Goal: Task Accomplishment & Management: Use online tool/utility

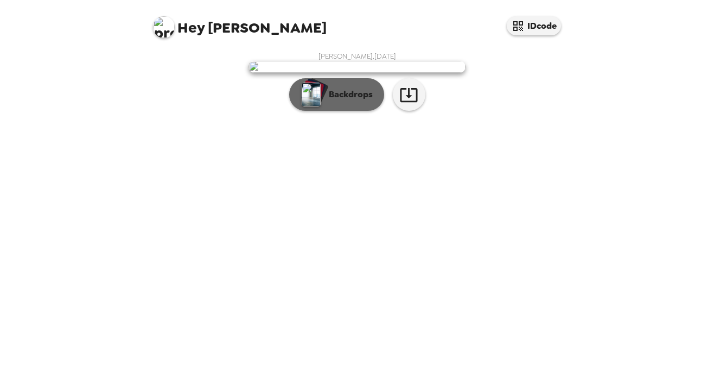
click at [302, 106] on img "button" at bounding box center [311, 95] width 19 height 24
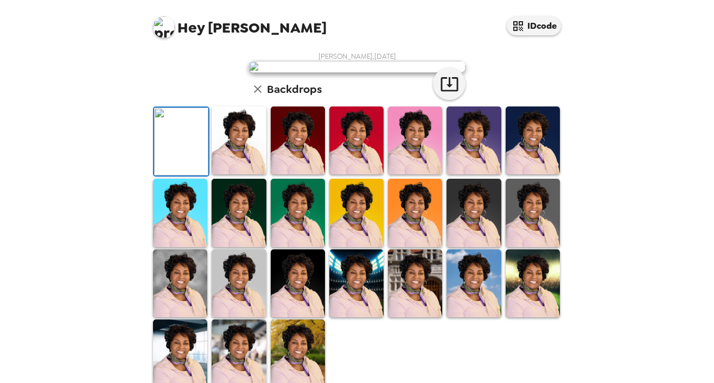
drag, startPoint x: 565, startPoint y: 115, endPoint x: 578, endPoint y: 156, distance: 43.1
click at [578, 157] on div "Hey [PERSON_NAME] IDcode [PERSON_NAME] , [DATE] Backdrops" at bounding box center [357, 191] width 714 height 383
drag, startPoint x: 575, startPoint y: 137, endPoint x: 577, endPoint y: 155, distance: 18.5
click at [577, 155] on div "Hey [PERSON_NAME] IDcode [PERSON_NAME] , [DATE] Backdrops" at bounding box center [357, 191] width 714 height 383
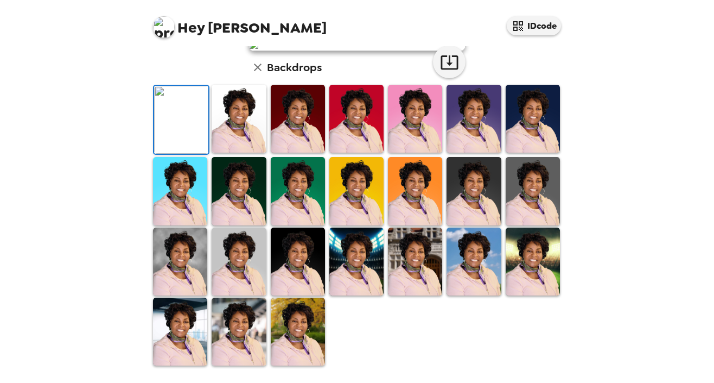
scroll to position [138, 0]
click at [483, 153] on img at bounding box center [474, 119] width 54 height 68
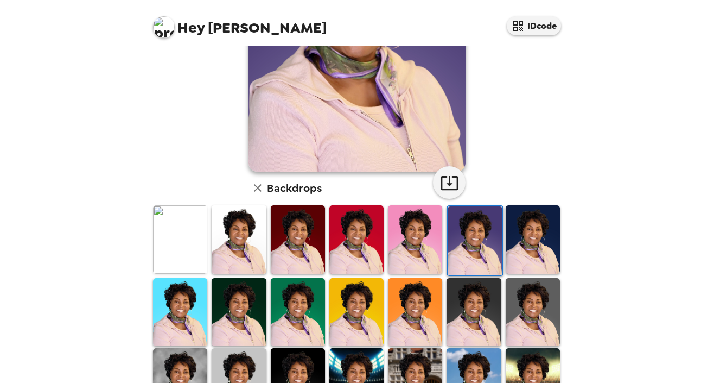
scroll to position [183, 0]
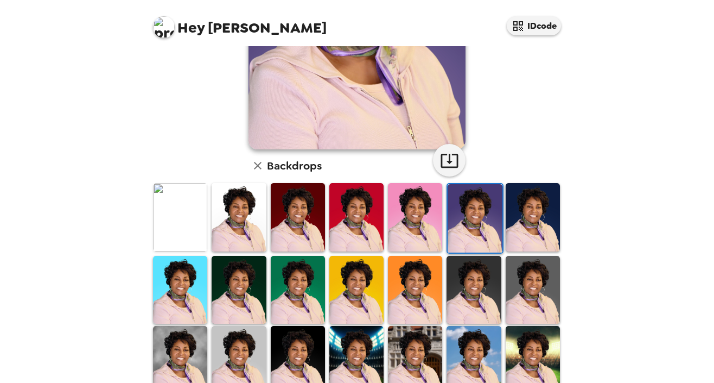
click at [536, 210] on img at bounding box center [533, 217] width 54 height 68
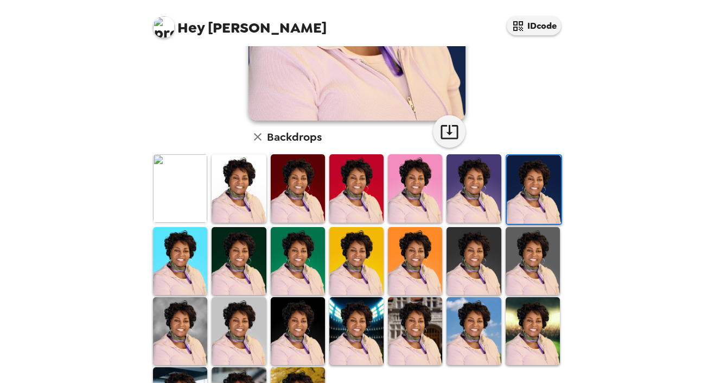
scroll to position [231, 0]
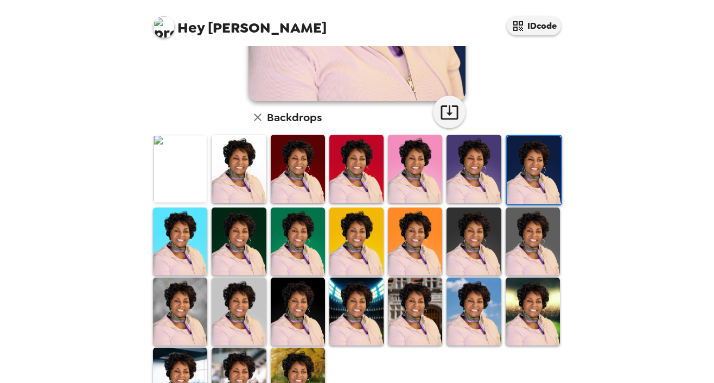
click at [409, 313] on img at bounding box center [415, 311] width 54 height 68
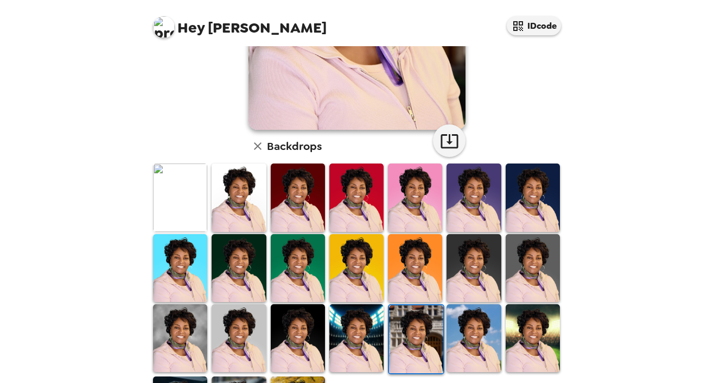
scroll to position [276, 0]
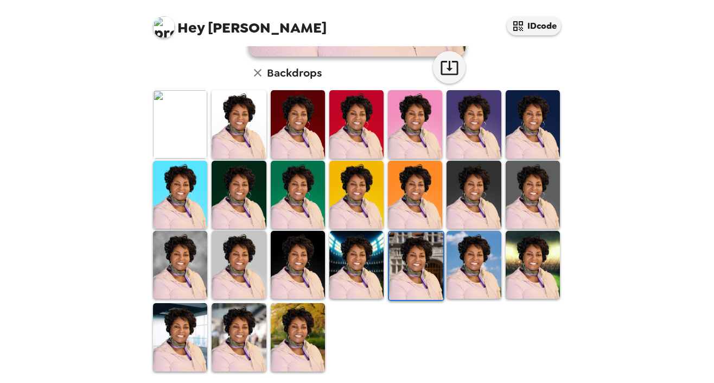
click at [229, 337] on img at bounding box center [239, 337] width 54 height 68
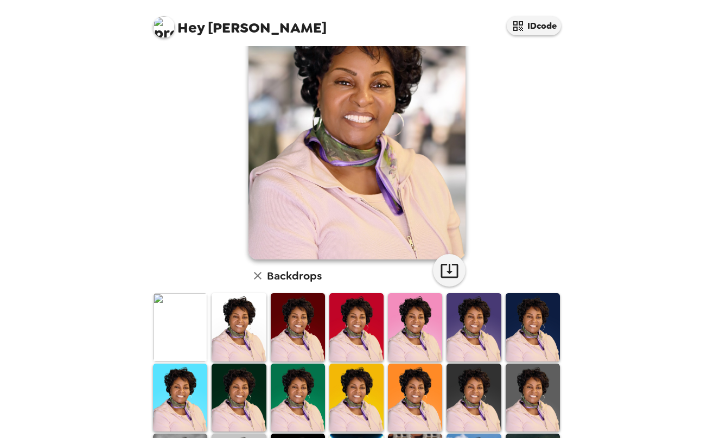
scroll to position [73, 0]
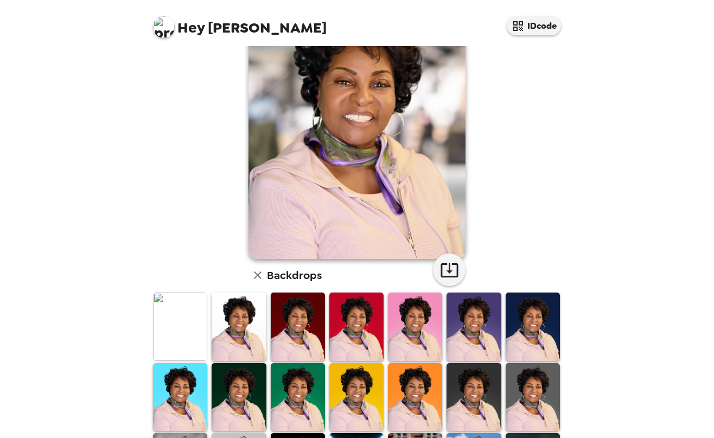
click at [481, 328] on img at bounding box center [474, 327] width 54 height 68
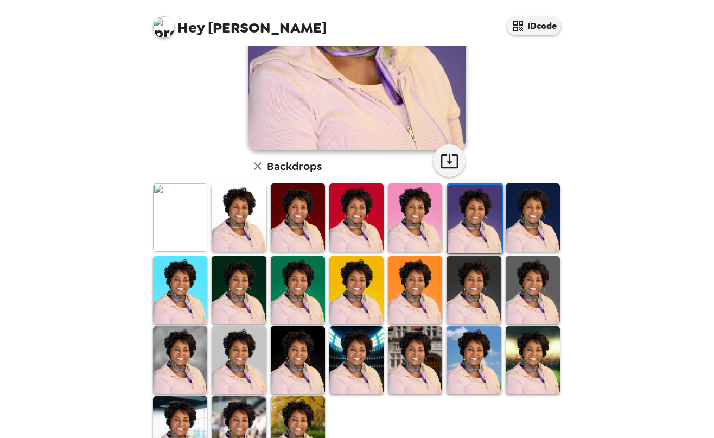
scroll to position [220, 0]
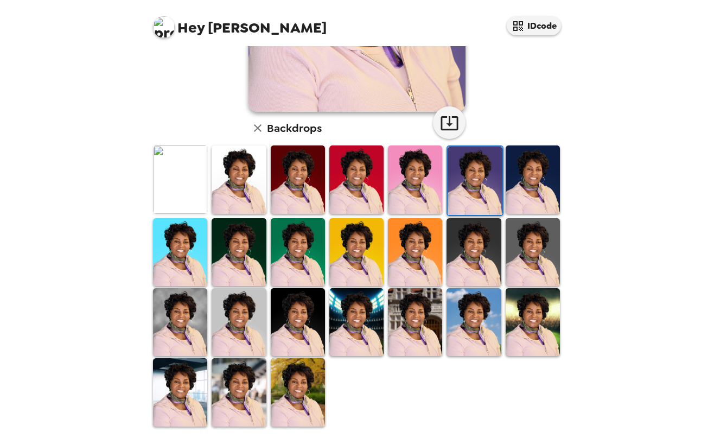
click at [232, 382] on img at bounding box center [239, 392] width 54 height 68
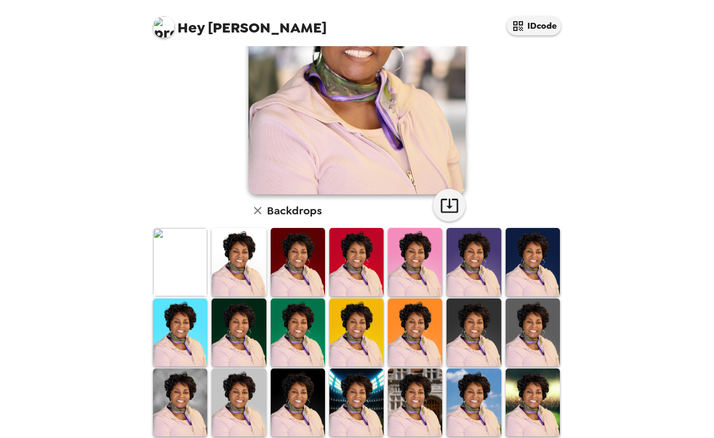
scroll to position [150, 0]
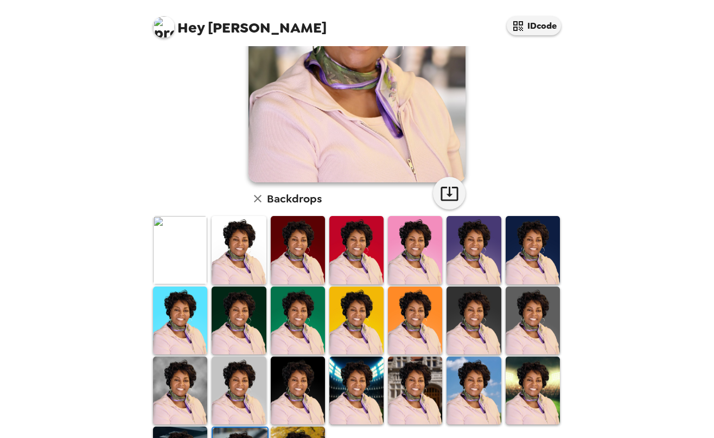
click at [173, 237] on img at bounding box center [180, 250] width 54 height 68
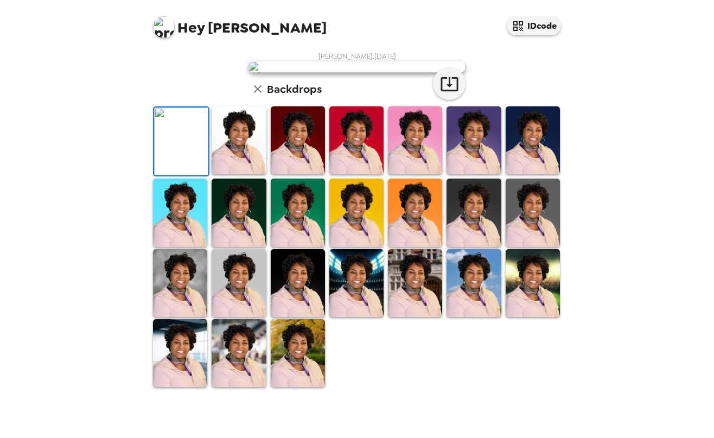
scroll to position [172, 0]
drag, startPoint x: 523, startPoint y: 310, endPoint x: 524, endPoint y: 305, distance: 5.5
click at [523, 246] on img at bounding box center [533, 213] width 54 height 68
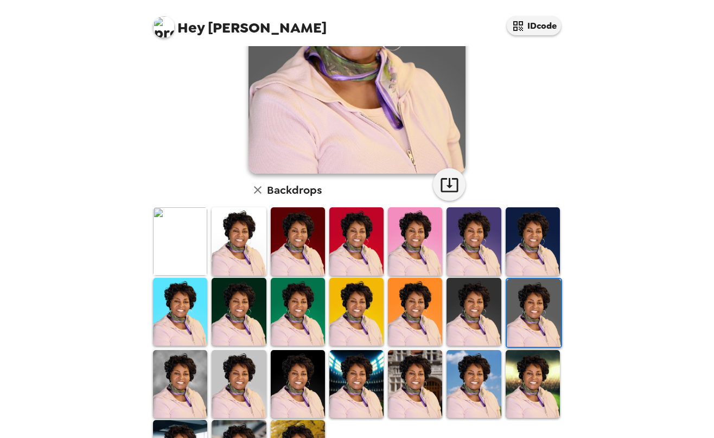
scroll to position [161, 0]
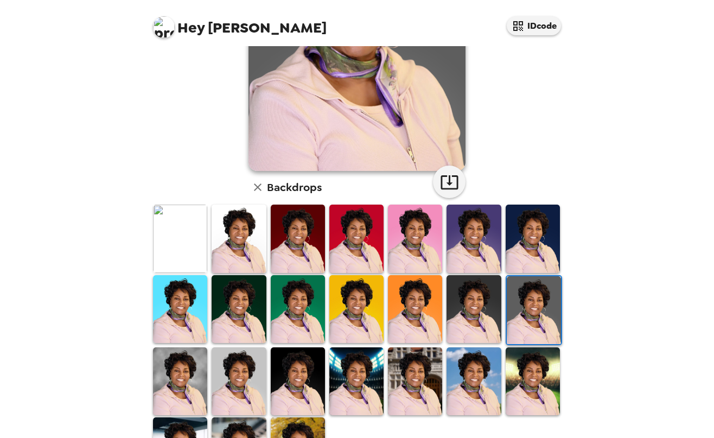
click at [369, 354] on img at bounding box center [356, 381] width 54 height 68
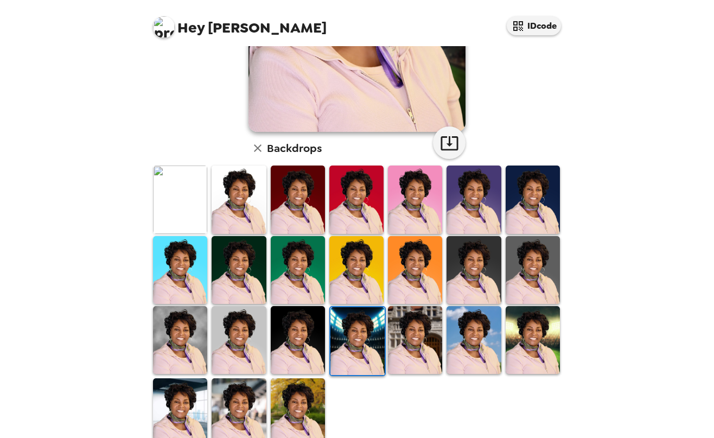
scroll to position [220, 0]
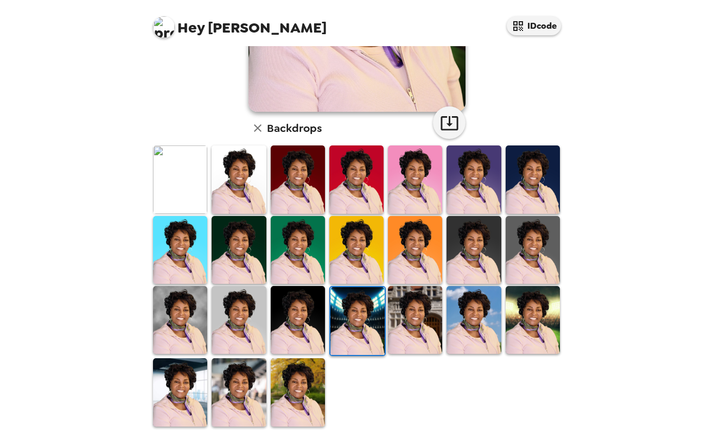
click at [291, 382] on img at bounding box center [298, 392] width 54 height 68
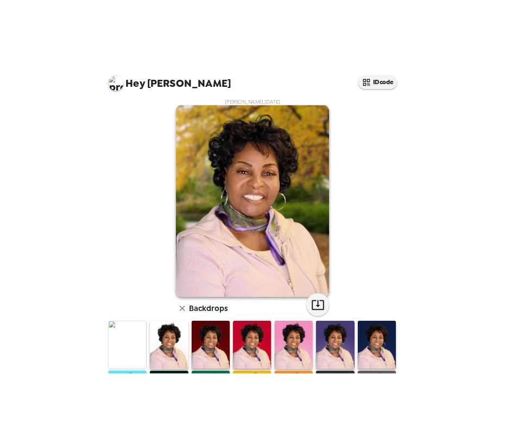
scroll to position [0, 0]
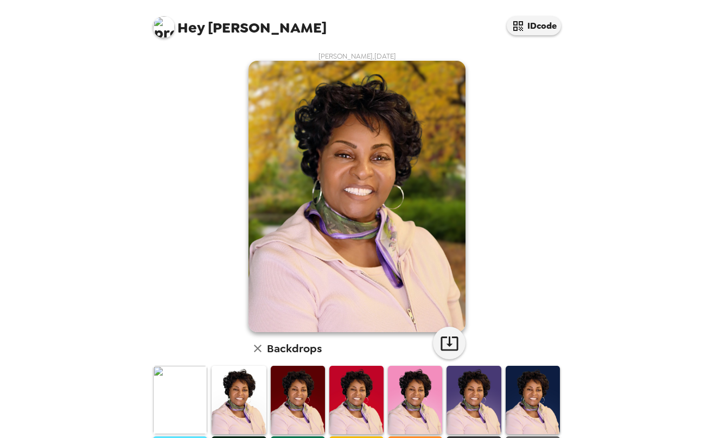
click at [471, 382] on img at bounding box center [474, 400] width 54 height 68
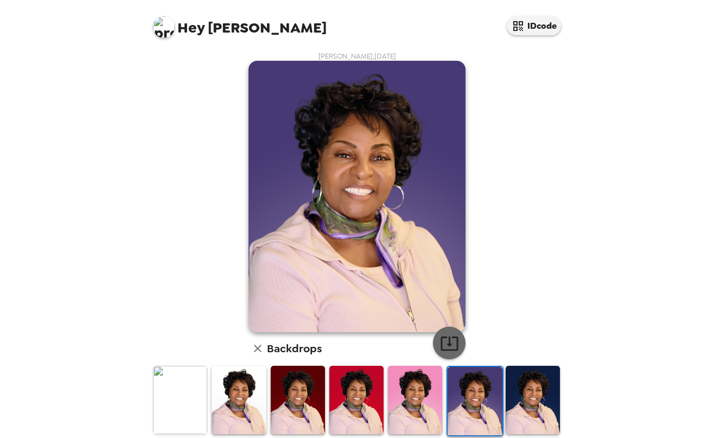
click at [447, 343] on icon "button" at bounding box center [449, 343] width 19 height 19
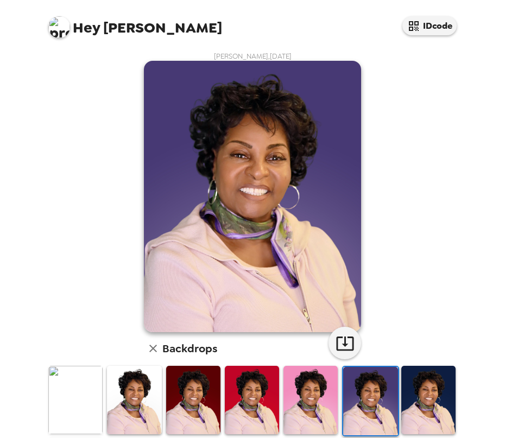
click at [123, 382] on img at bounding box center [134, 400] width 54 height 68
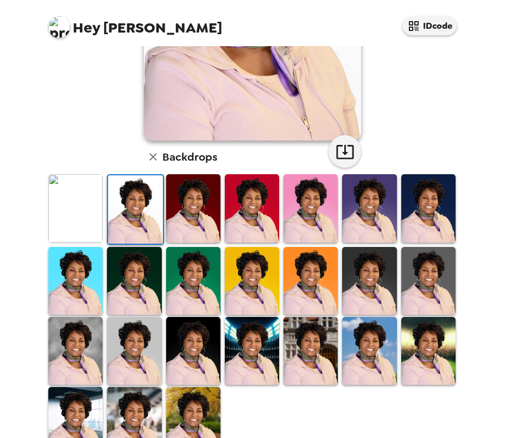
scroll to position [200, 0]
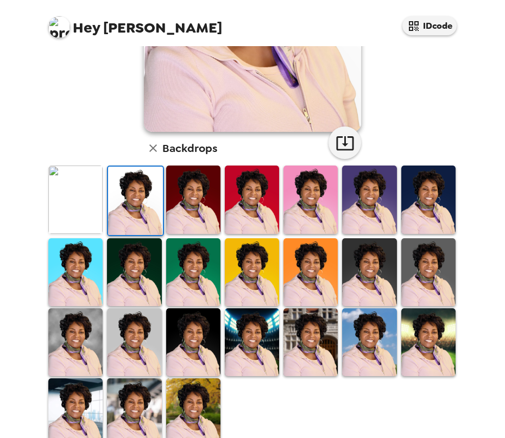
click at [352, 354] on img at bounding box center [369, 342] width 54 height 68
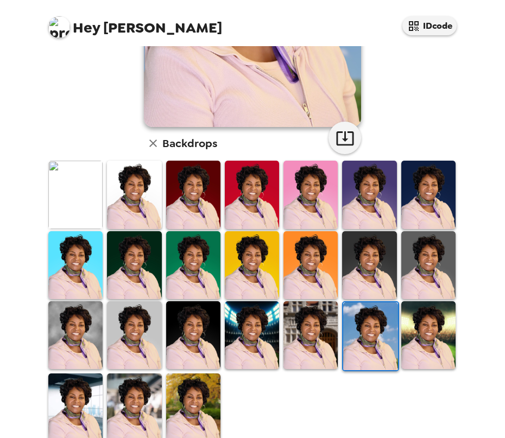
scroll to position [220, 0]
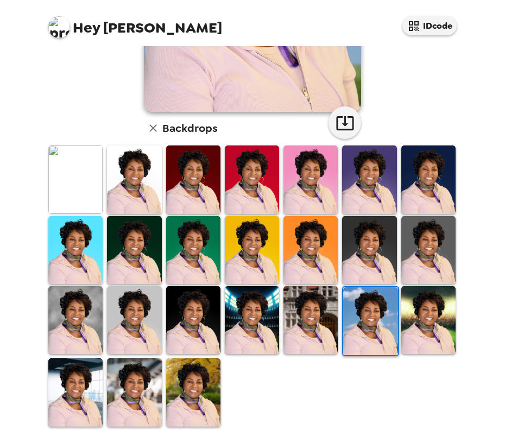
click at [147, 382] on img at bounding box center [134, 392] width 54 height 68
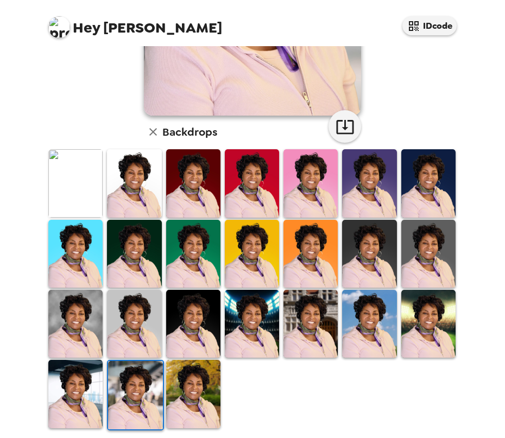
scroll to position [220, 0]
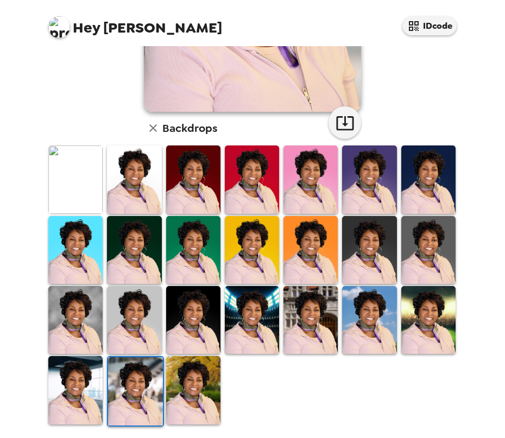
click at [134, 274] on img at bounding box center [134, 250] width 54 height 68
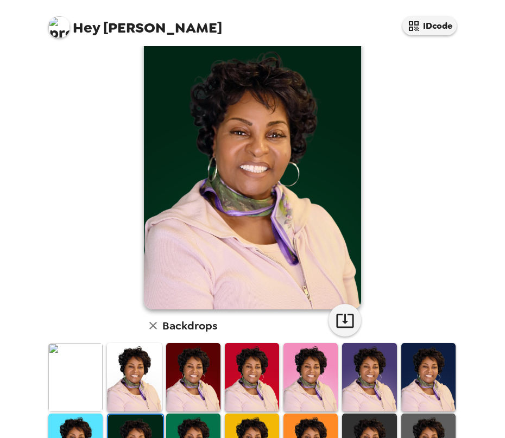
scroll to position [21, 0]
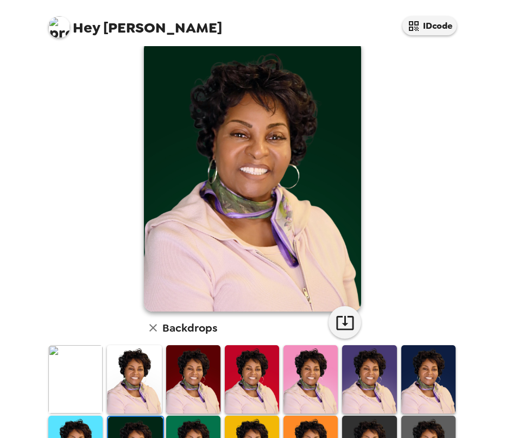
click at [430, 361] on img at bounding box center [428, 379] width 54 height 68
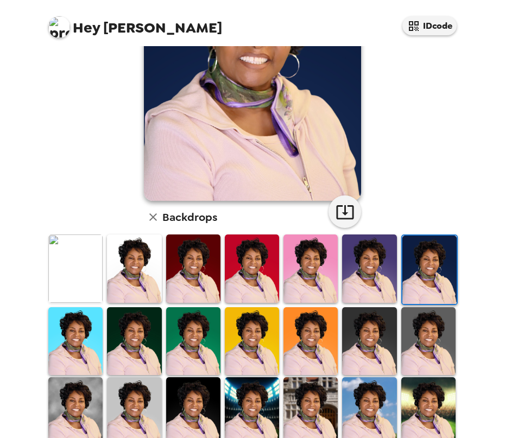
scroll to position [220, 0]
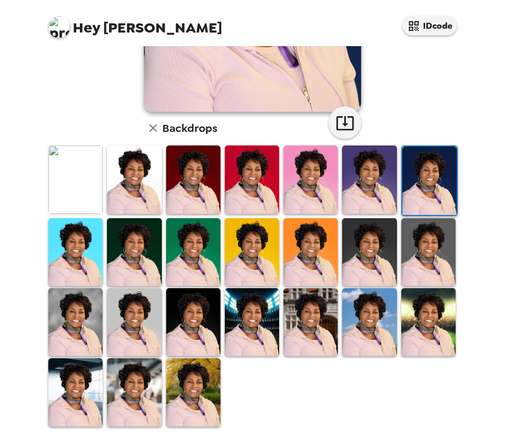
drag, startPoint x: 177, startPoint y: 191, endPoint x: 398, endPoint y: 195, distance: 221.0
click at [177, 191] on img at bounding box center [193, 179] width 54 height 68
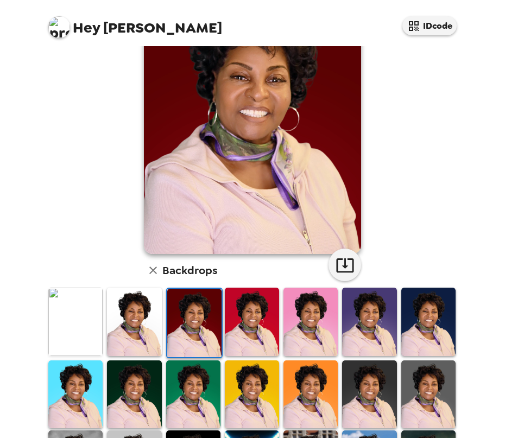
scroll to position [137, 0]
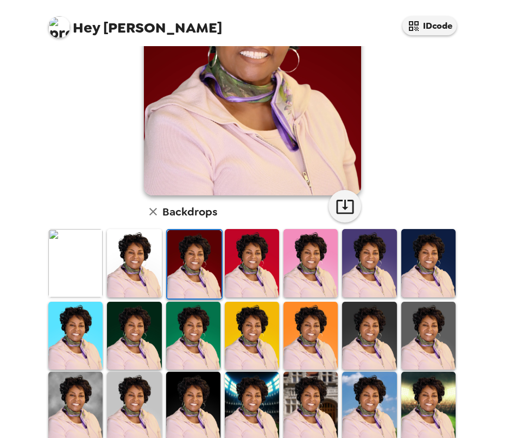
click at [379, 265] on img at bounding box center [369, 263] width 54 height 68
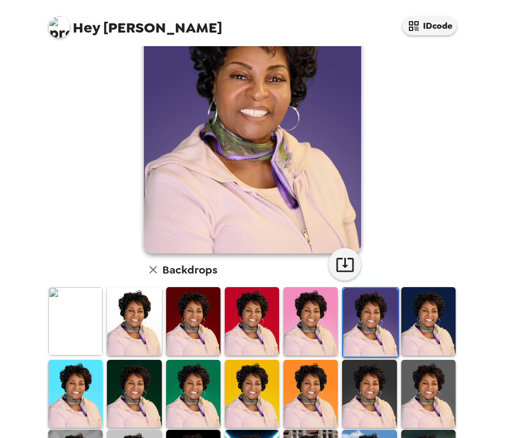
scroll to position [220, 0]
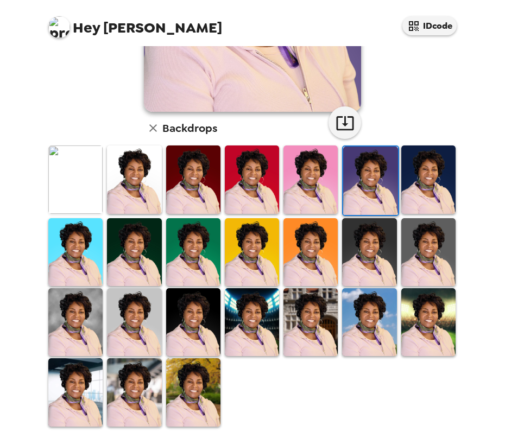
click at [410, 311] on img at bounding box center [428, 322] width 54 height 68
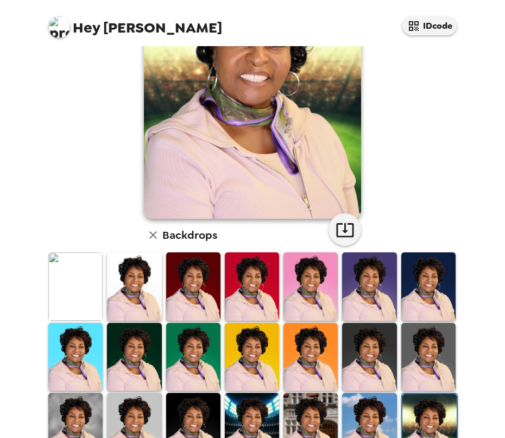
scroll to position [123, 0]
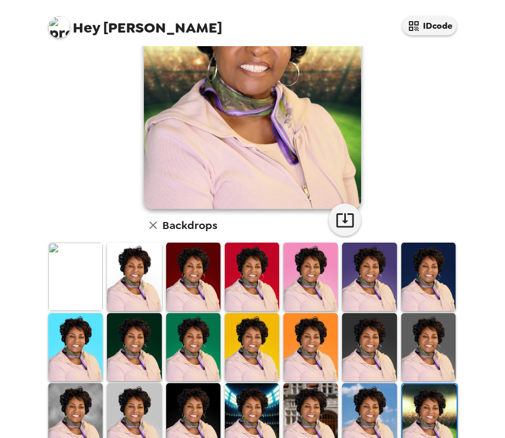
click at [423, 266] on img at bounding box center [428, 277] width 54 height 68
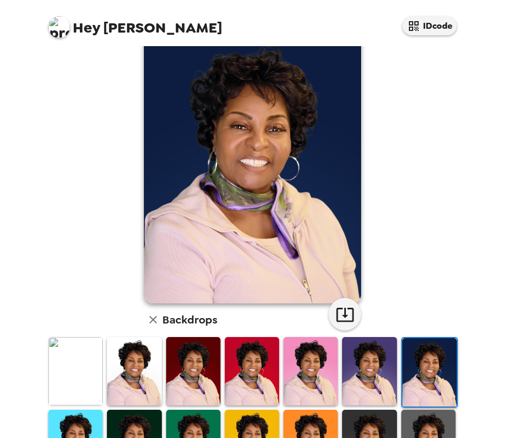
scroll to position [0, 0]
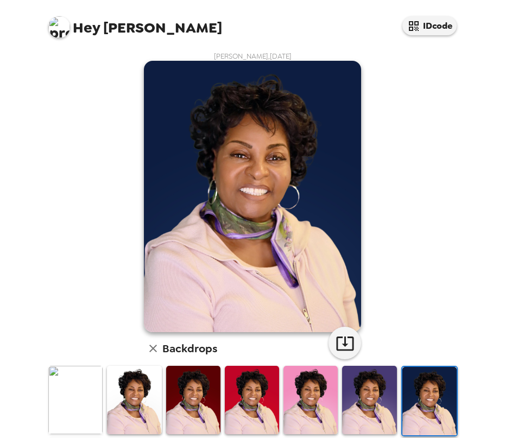
click at [92, 208] on div "[PERSON_NAME] , [DATE] Backdrops" at bounding box center [252, 350] width 413 height 597
click at [257, 147] on img at bounding box center [252, 196] width 217 height 271
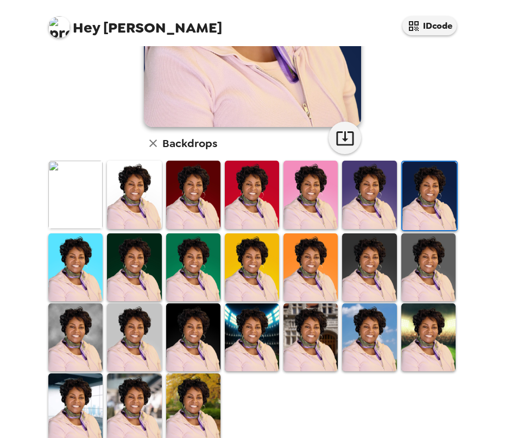
scroll to position [220, 0]
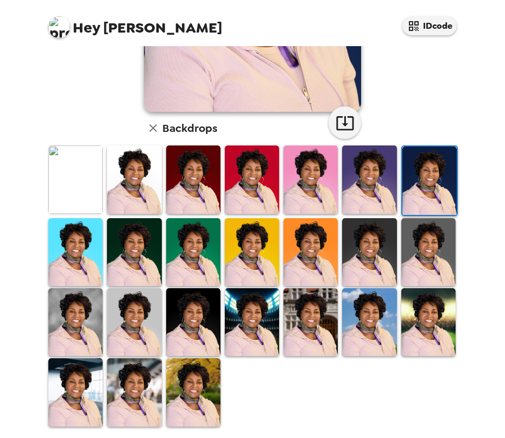
click at [201, 322] on img at bounding box center [193, 322] width 54 height 68
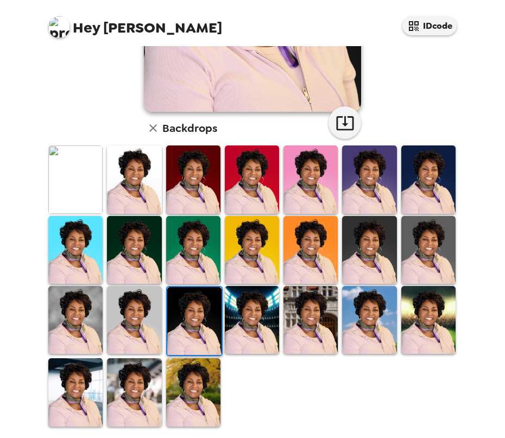
click at [130, 329] on img at bounding box center [134, 320] width 54 height 68
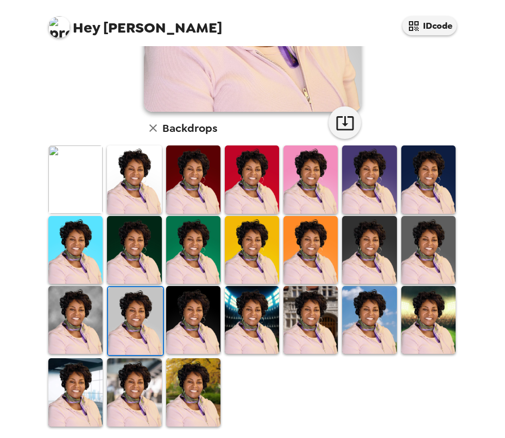
drag, startPoint x: 470, startPoint y: 198, endPoint x: 468, endPoint y: 82, distance: 115.6
click at [468, 82] on div "Hey [PERSON_NAME] IDcode [PERSON_NAME] , [DATE] Backdrops" at bounding box center [252, 219] width 505 height 438
click at [79, 318] on img at bounding box center [75, 320] width 54 height 68
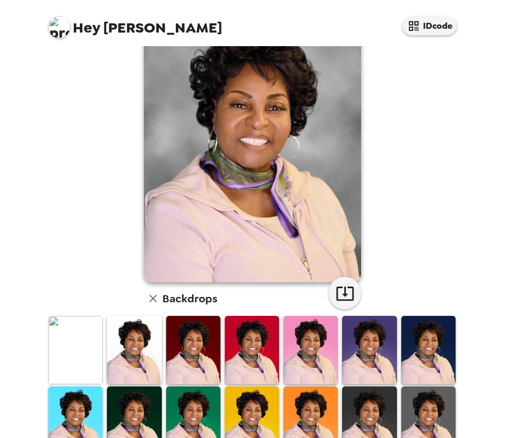
scroll to position [28, 0]
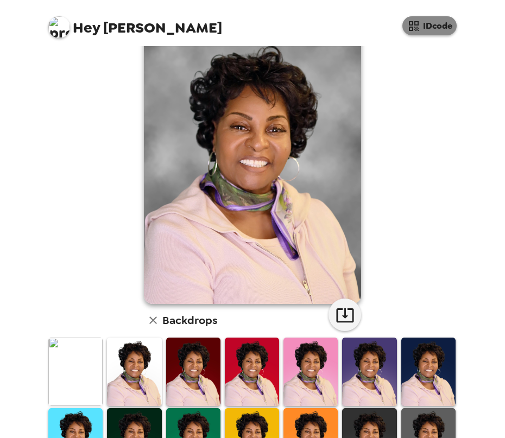
click at [414, 26] on icon "button" at bounding box center [413, 26] width 13 height 13
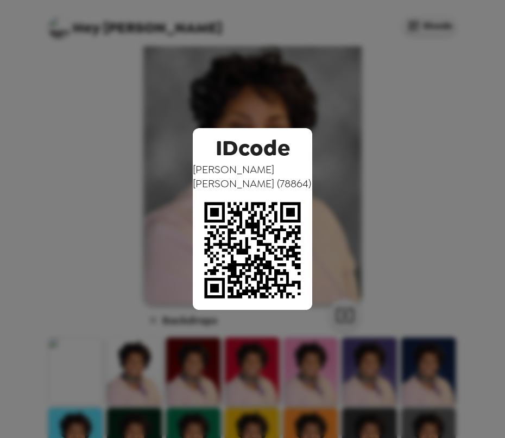
click at [105, 96] on div "IDcode [PERSON_NAME] ( 78864 )" at bounding box center [252, 219] width 505 height 438
